Goal: Task Accomplishment & Management: Use online tool/utility

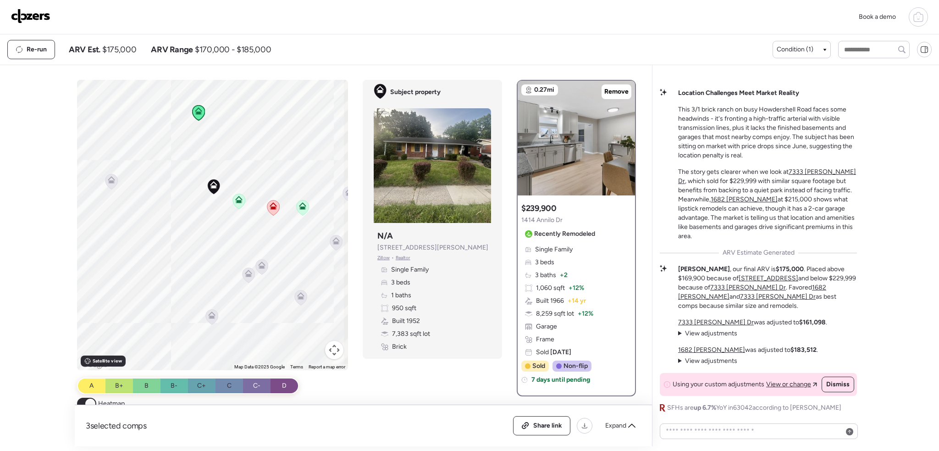
click at [919, 18] on icon at bounding box center [918, 16] width 11 height 11
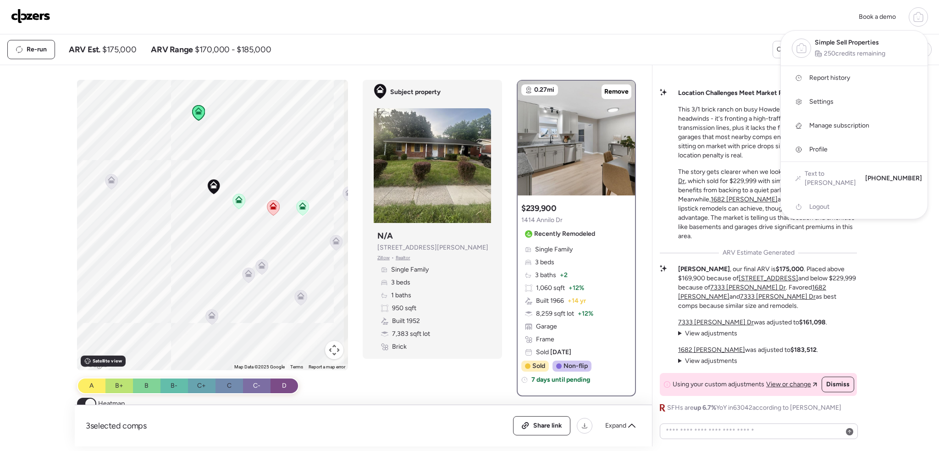
click at [818, 79] on span "Report history" at bounding box center [829, 77] width 41 height 9
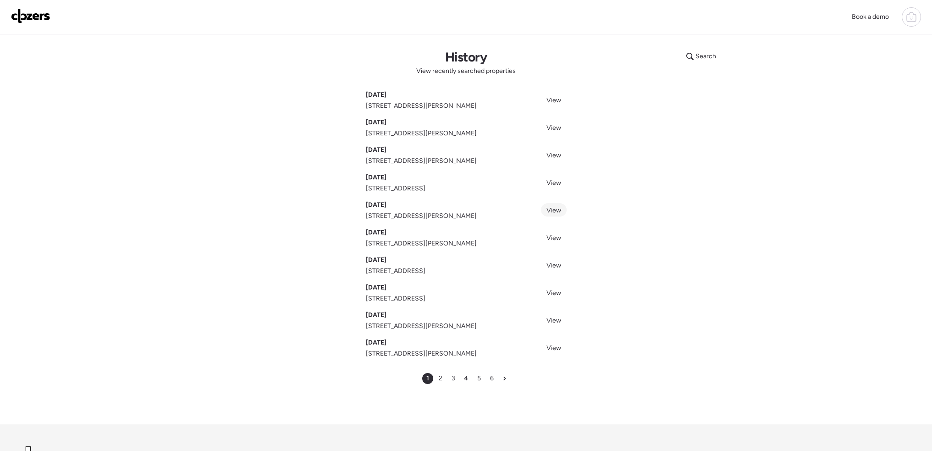
click at [561, 211] on link "View" at bounding box center [554, 209] width 26 height 13
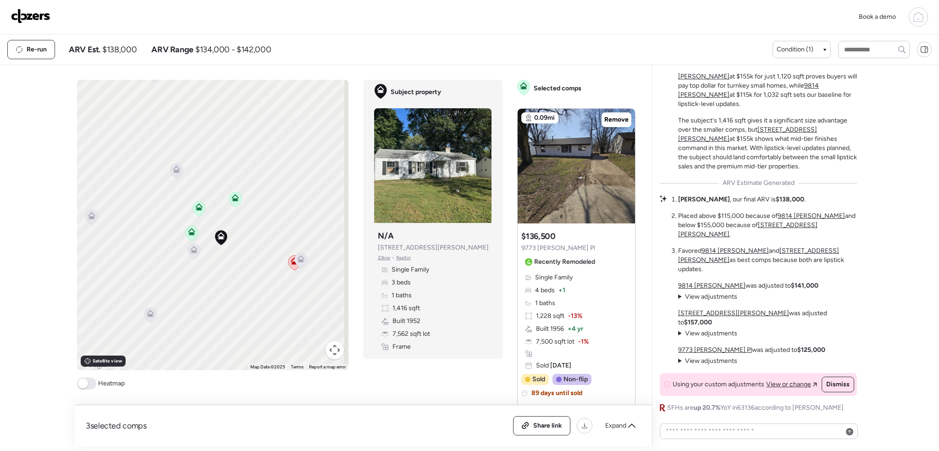
drag, startPoint x: 209, startPoint y: 212, endPoint x: 218, endPoint y: 267, distance: 55.3
click at [218, 267] on div "To activate drag with keyboard, press Alt + Enter. Once in keyboard drag state,…" at bounding box center [213, 225] width 272 height 290
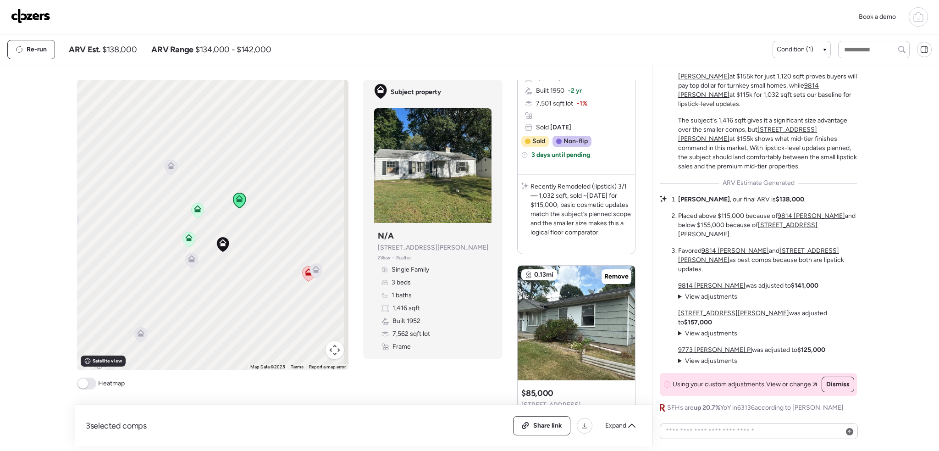
scroll to position [635, 0]
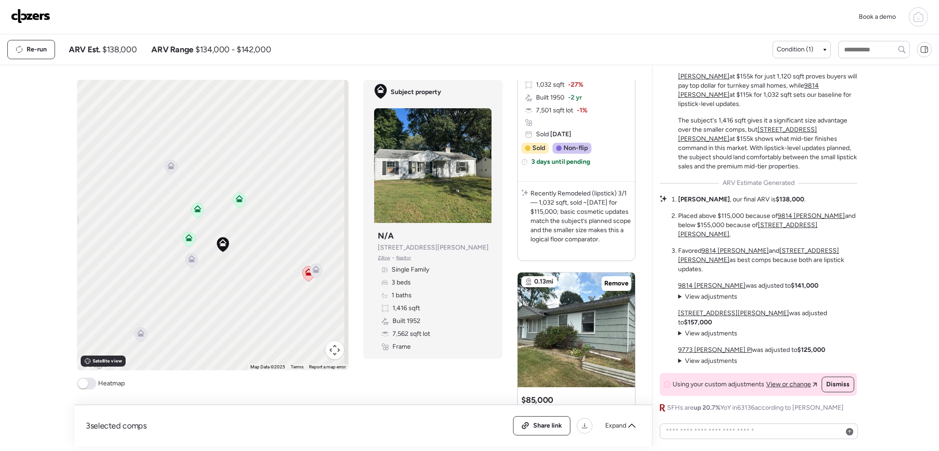
click at [90, 381] on span at bounding box center [86, 383] width 19 height 12
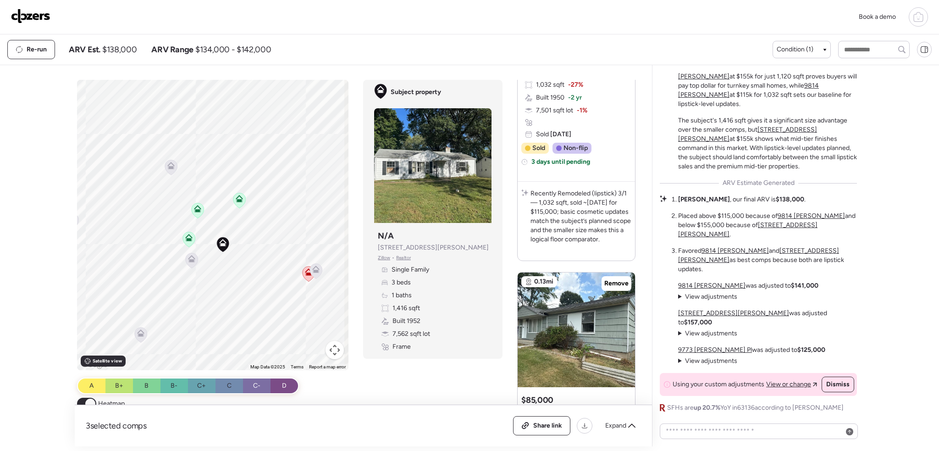
click at [186, 264] on icon at bounding box center [192, 260] width 12 height 15
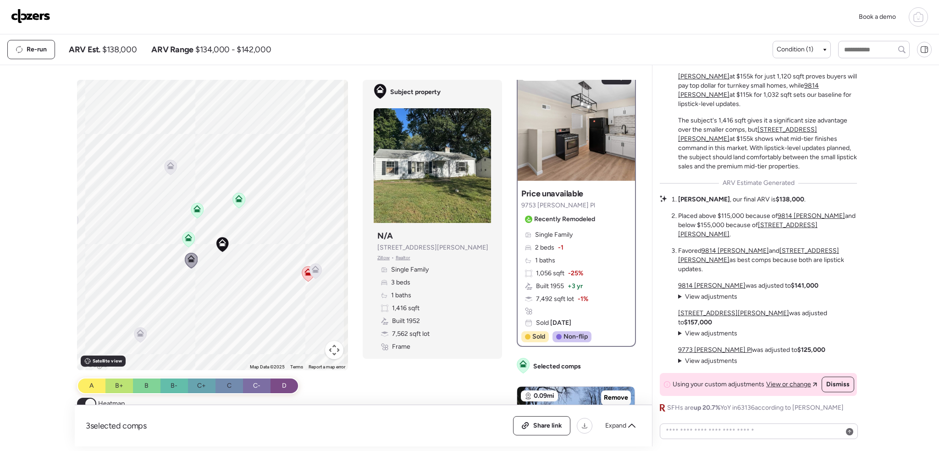
scroll to position [0, 0]
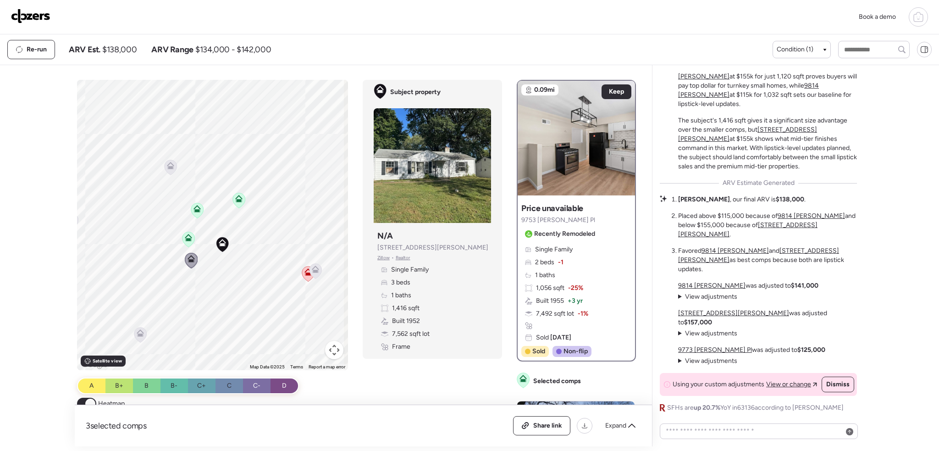
click at [188, 240] on icon at bounding box center [189, 239] width 6 height 3
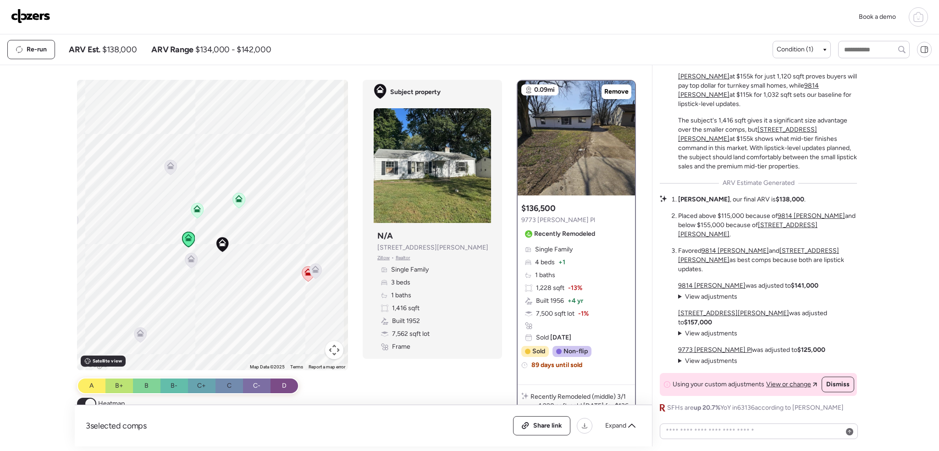
click at [194, 207] on icon at bounding box center [197, 207] width 7 height 4
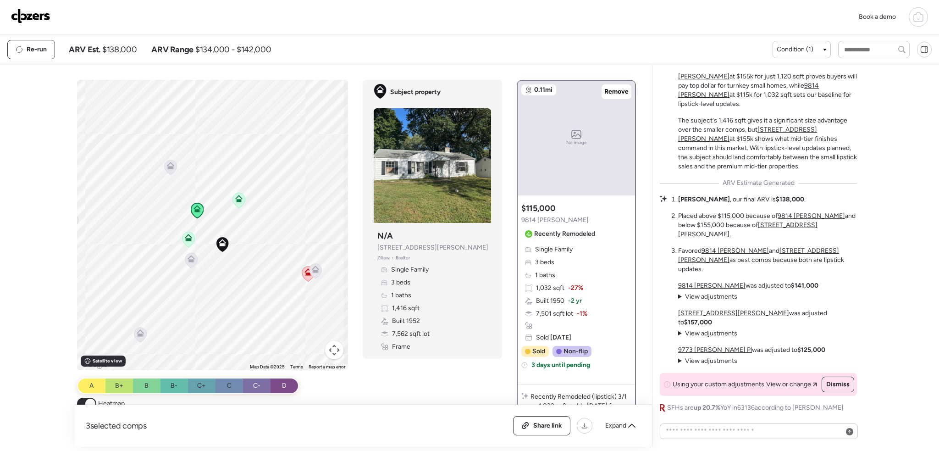
click at [235, 201] on icon at bounding box center [238, 198] width 7 height 7
